Goal: Find specific page/section: Find specific page/section

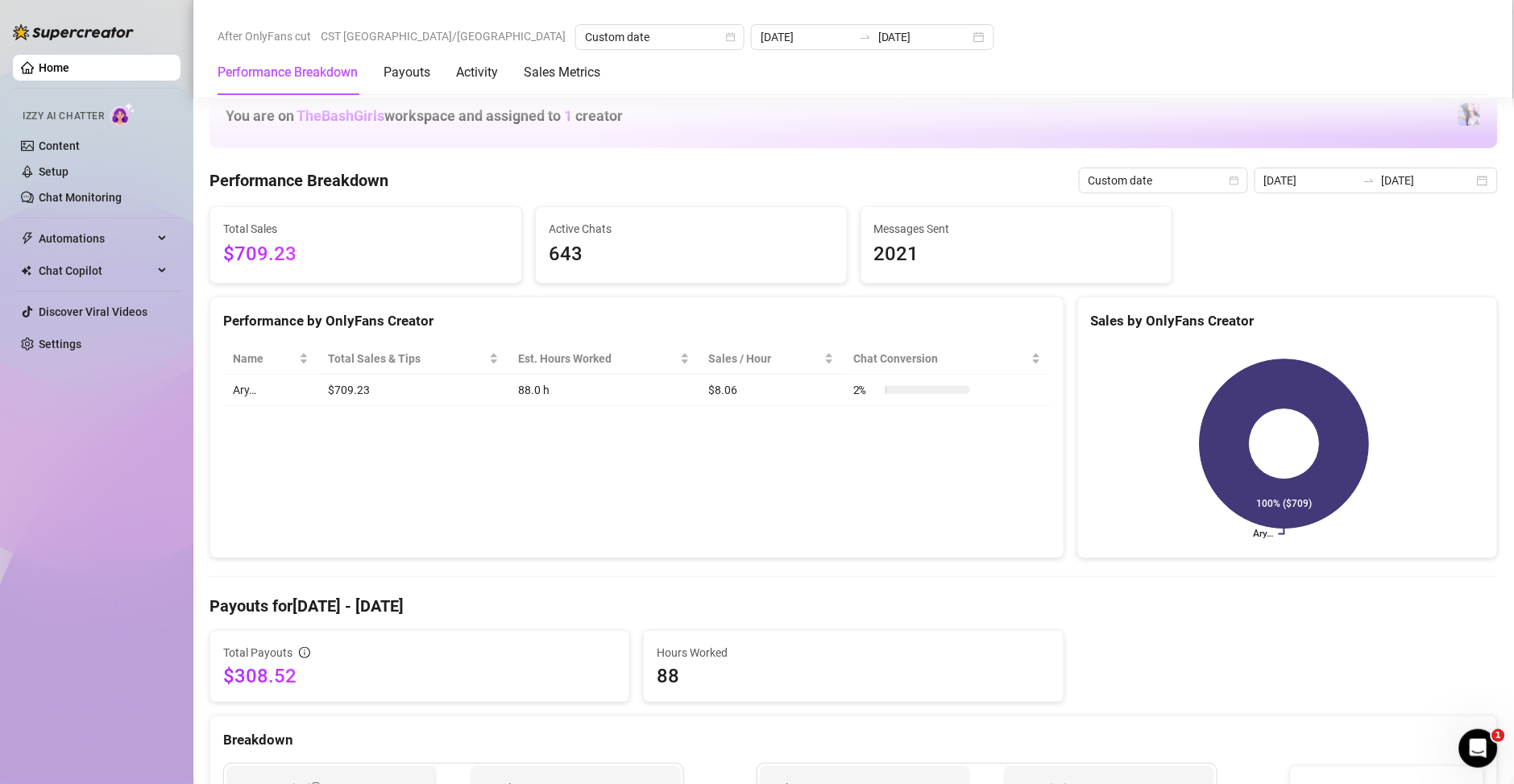
scroll to position [1491, 0]
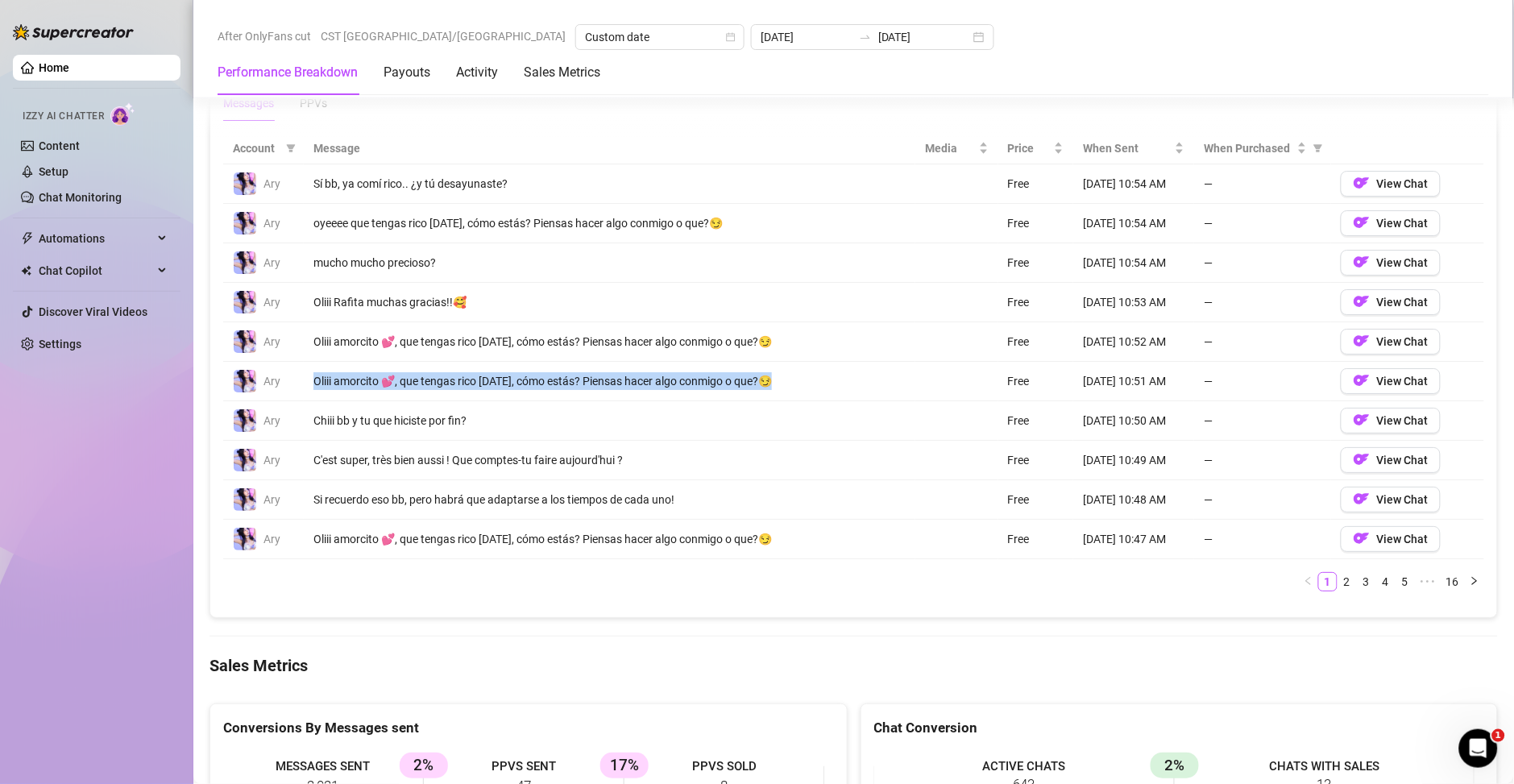
click at [39, 64] on link "Home" at bounding box center [54, 67] width 31 height 13
click at [49, 72] on link "Home" at bounding box center [54, 67] width 31 height 13
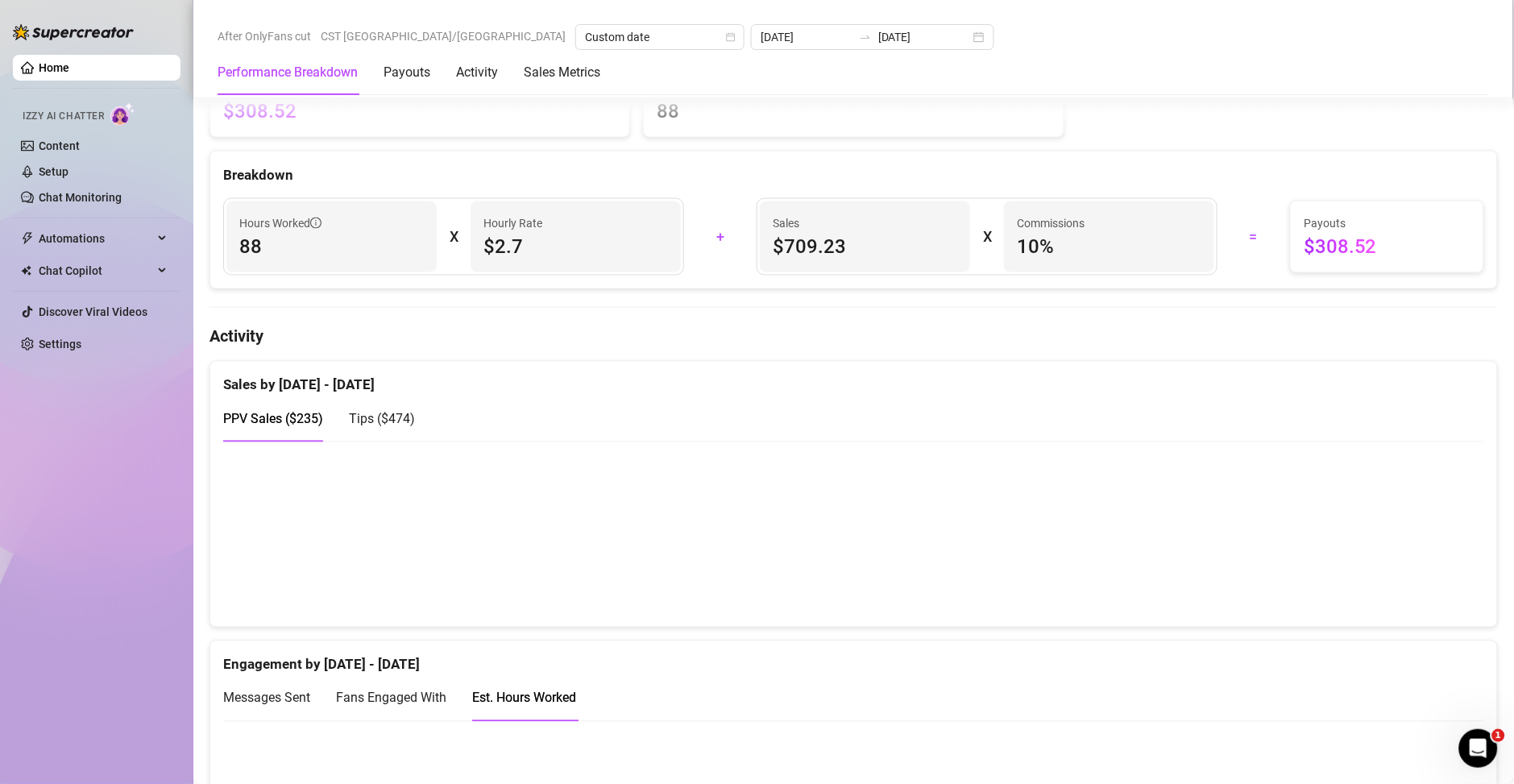
scroll to position [99, 0]
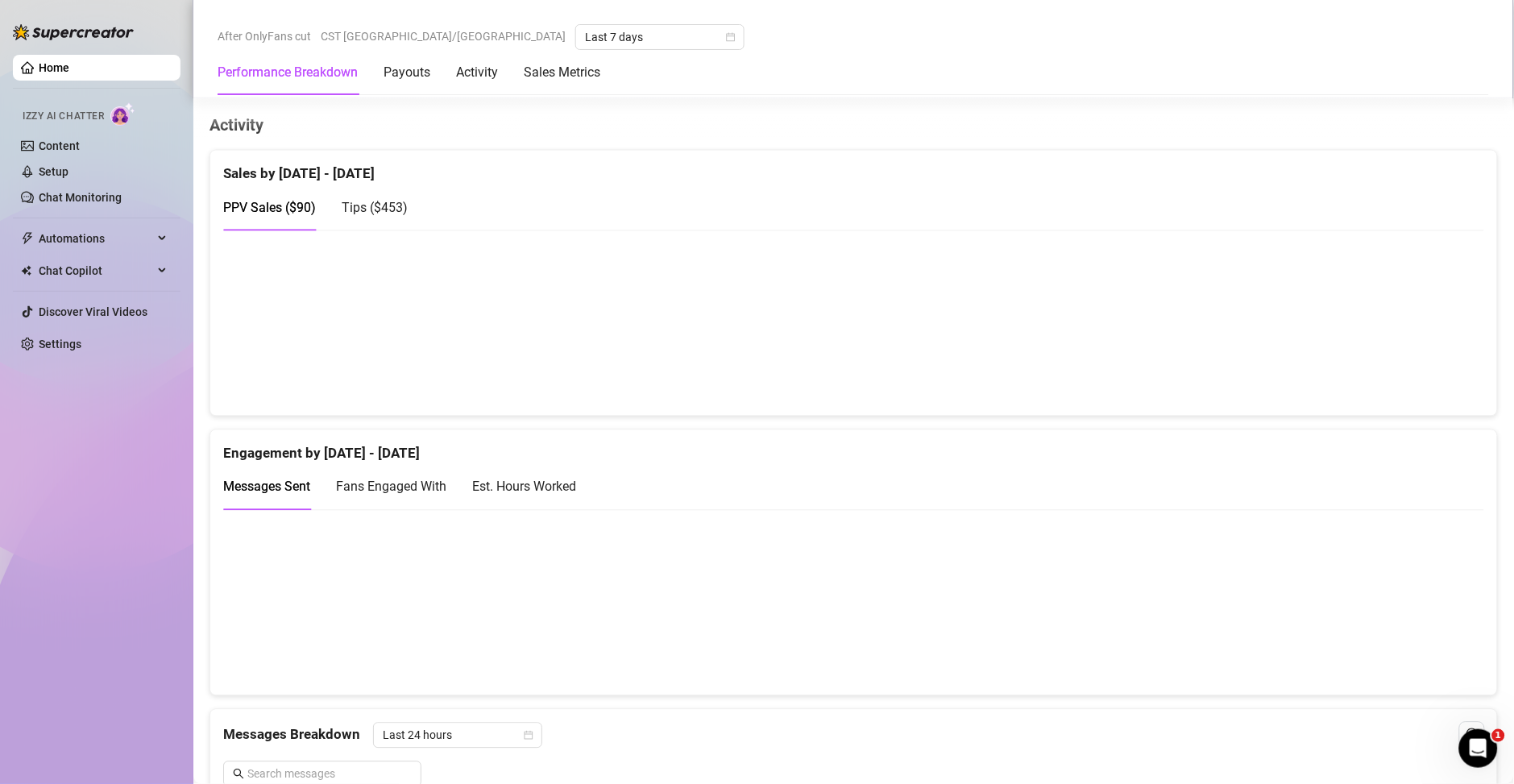
scroll to position [812, 0]
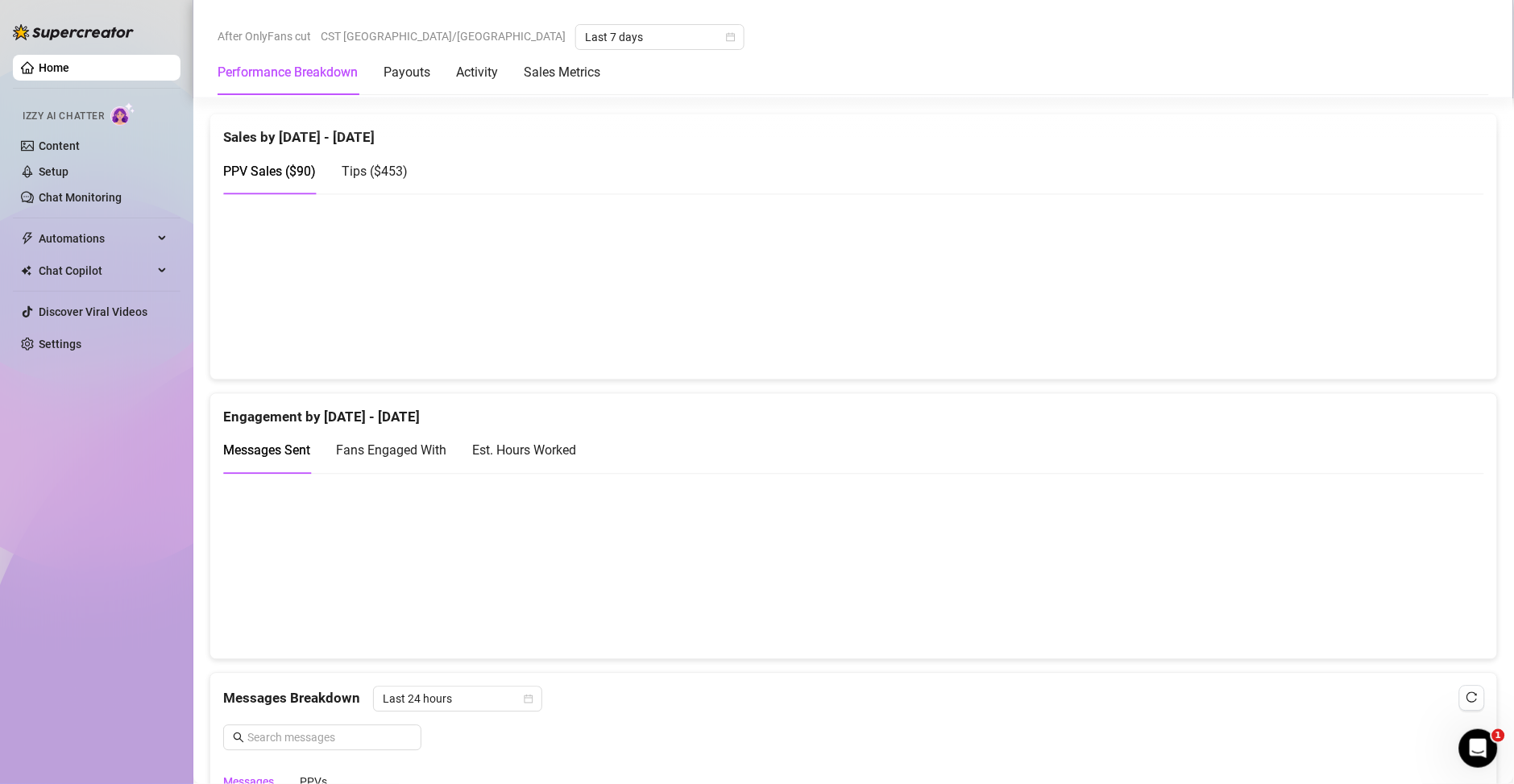
click at [505, 444] on div "Est. Hours Worked" at bounding box center [524, 450] width 104 height 20
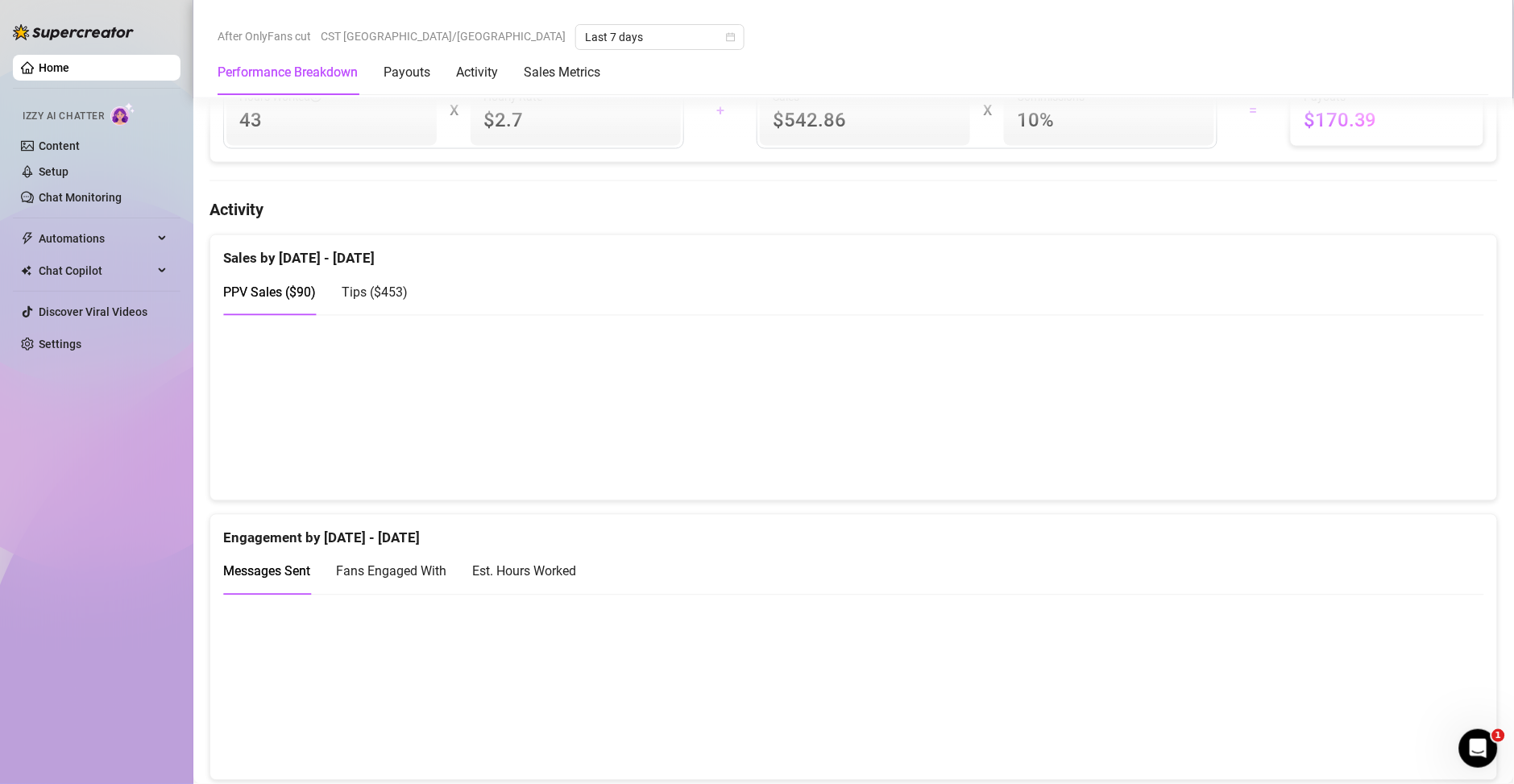
scroll to position [824, 0]
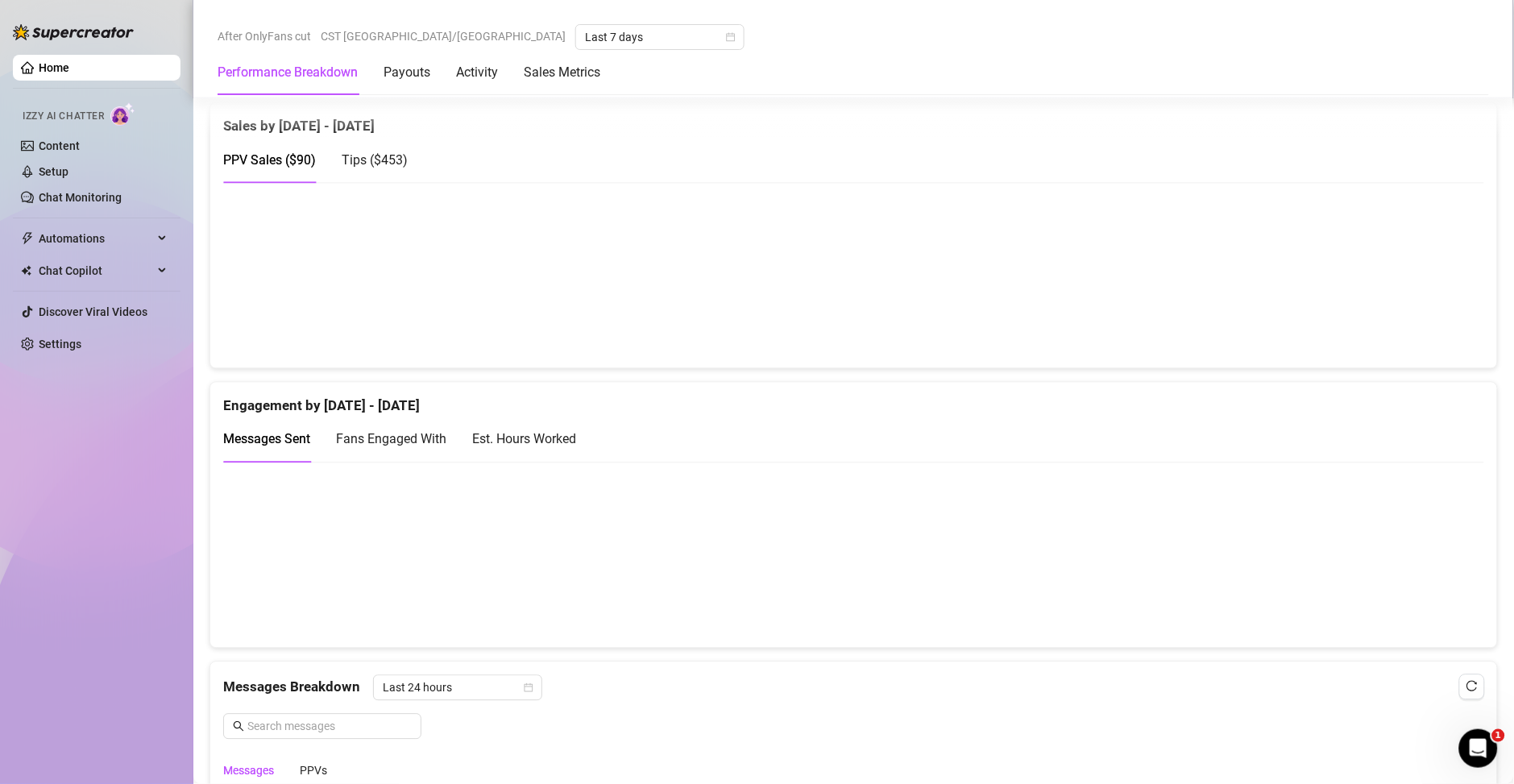
click at [564, 440] on div "Est. Hours Worked" at bounding box center [524, 440] width 104 height 20
